Goal: Find specific page/section: Find specific page/section

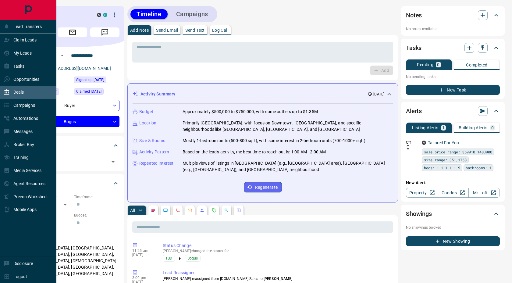
click at [17, 94] on p "Deals" at bounding box center [18, 92] width 10 height 5
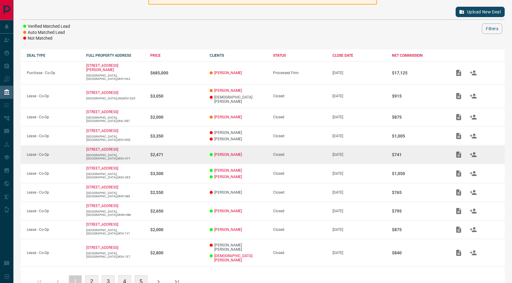
scroll to position [70, 0]
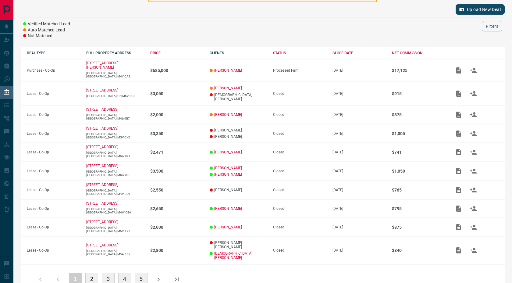
click at [92, 273] on button "2" at bounding box center [91, 279] width 13 height 13
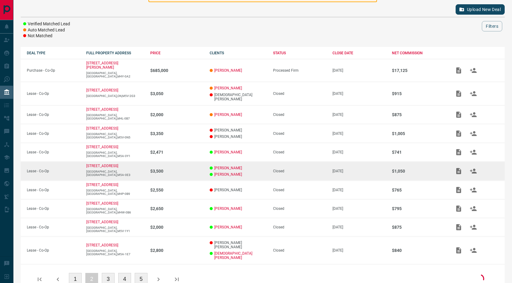
scroll to position [70, 0]
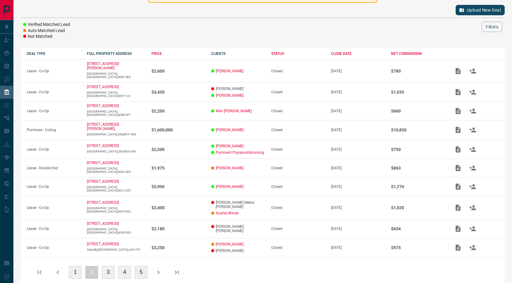
click at [109, 266] on button "3" at bounding box center [108, 272] width 13 height 13
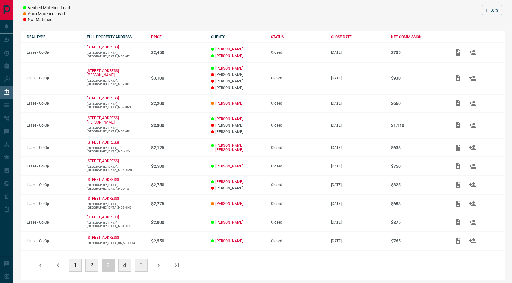
click at [125, 266] on button "4" at bounding box center [124, 265] width 13 height 13
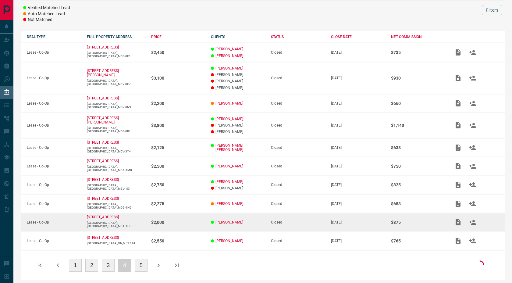
scroll to position [69, 0]
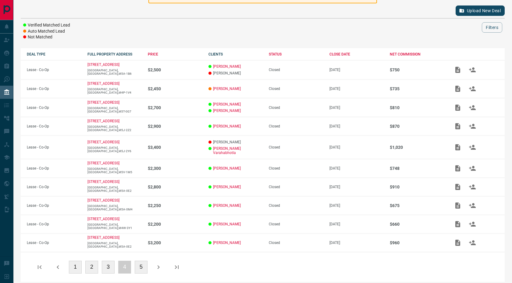
click at [143, 263] on button "5" at bounding box center [141, 267] width 13 height 13
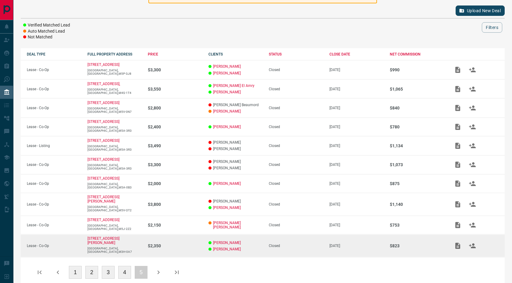
scroll to position [76, 0]
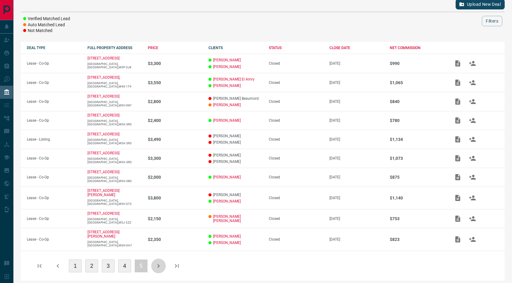
click at [154, 261] on button "button" at bounding box center [158, 266] width 15 height 15
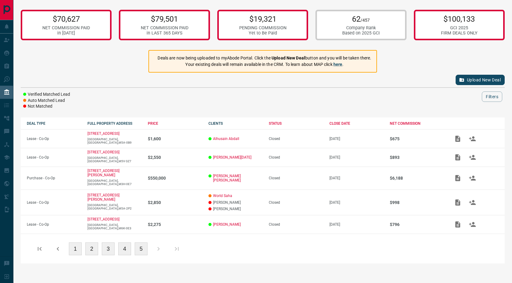
scroll to position [0, 0]
click at [161, 244] on div "1 2 3 4 5" at bounding box center [108, 249] width 152 height 15
click at [56, 245] on icon "button" at bounding box center [57, 248] width 7 height 7
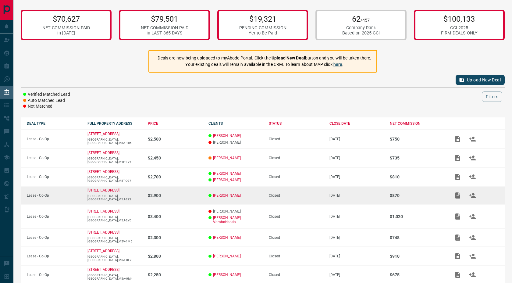
drag, startPoint x: 58, startPoint y: 245, endPoint x: 117, endPoint y: 189, distance: 80.9
click at [117, 189] on tbody "Lease - Co-Op [STREET_ADDRESS] $2,500 [PERSON_NAME] [PERSON_NAME] Closed [DATE]…" at bounding box center [263, 225] width 484 height 191
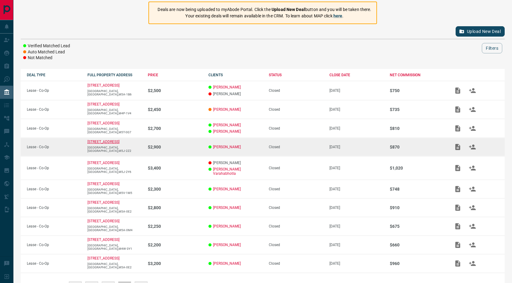
scroll to position [69, 0]
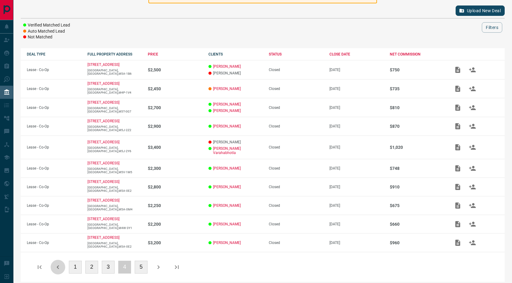
click at [59, 263] on icon "button" at bounding box center [57, 266] width 7 height 7
click at [59, 263] on div "1 2 3 4 5" at bounding box center [108, 267] width 152 height 15
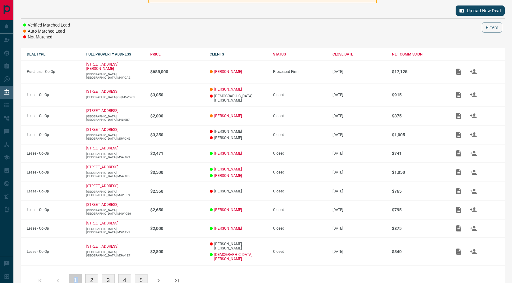
click at [74, 274] on button "1" at bounding box center [75, 280] width 13 height 13
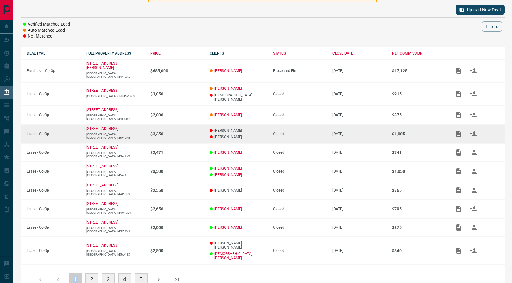
scroll to position [70, 0]
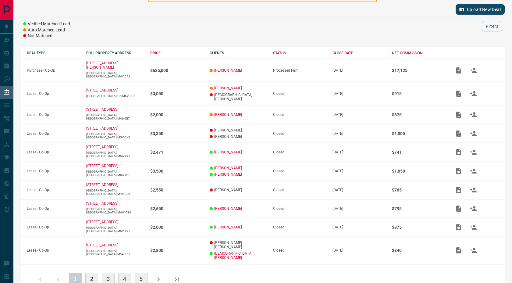
click at [92, 273] on button "2" at bounding box center [91, 279] width 13 height 13
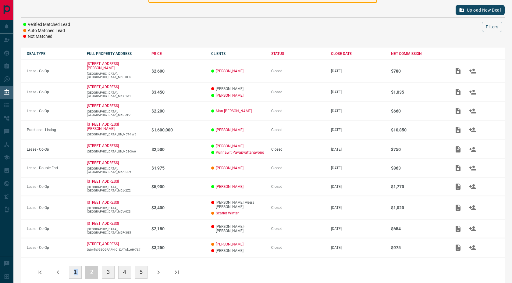
click at [74, 266] on button "1" at bounding box center [75, 272] width 13 height 13
